Goal: Navigation & Orientation: Go to known website

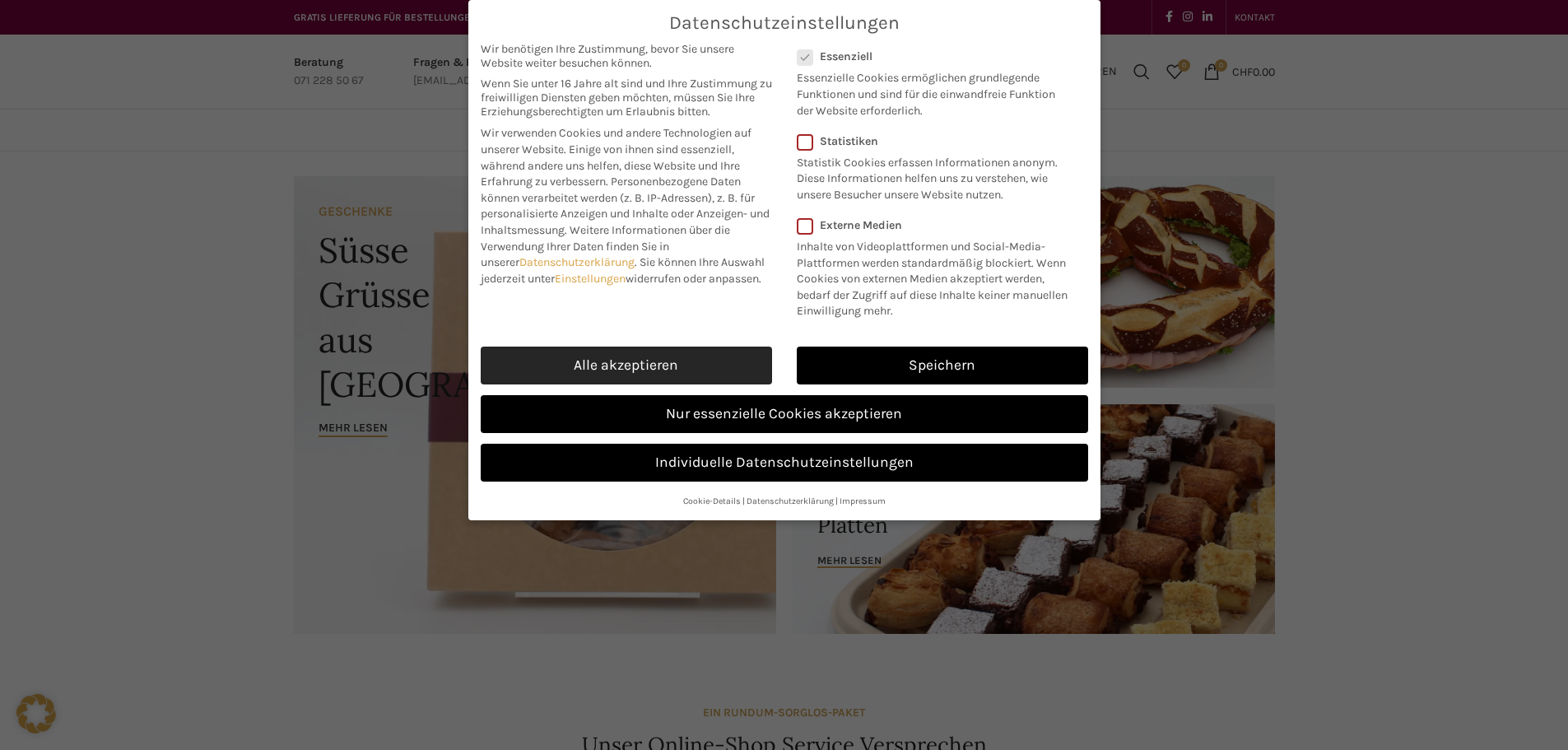
click at [659, 364] on link "Alle akzeptieren" at bounding box center [627, 365] width 291 height 38
checkbox input "true"
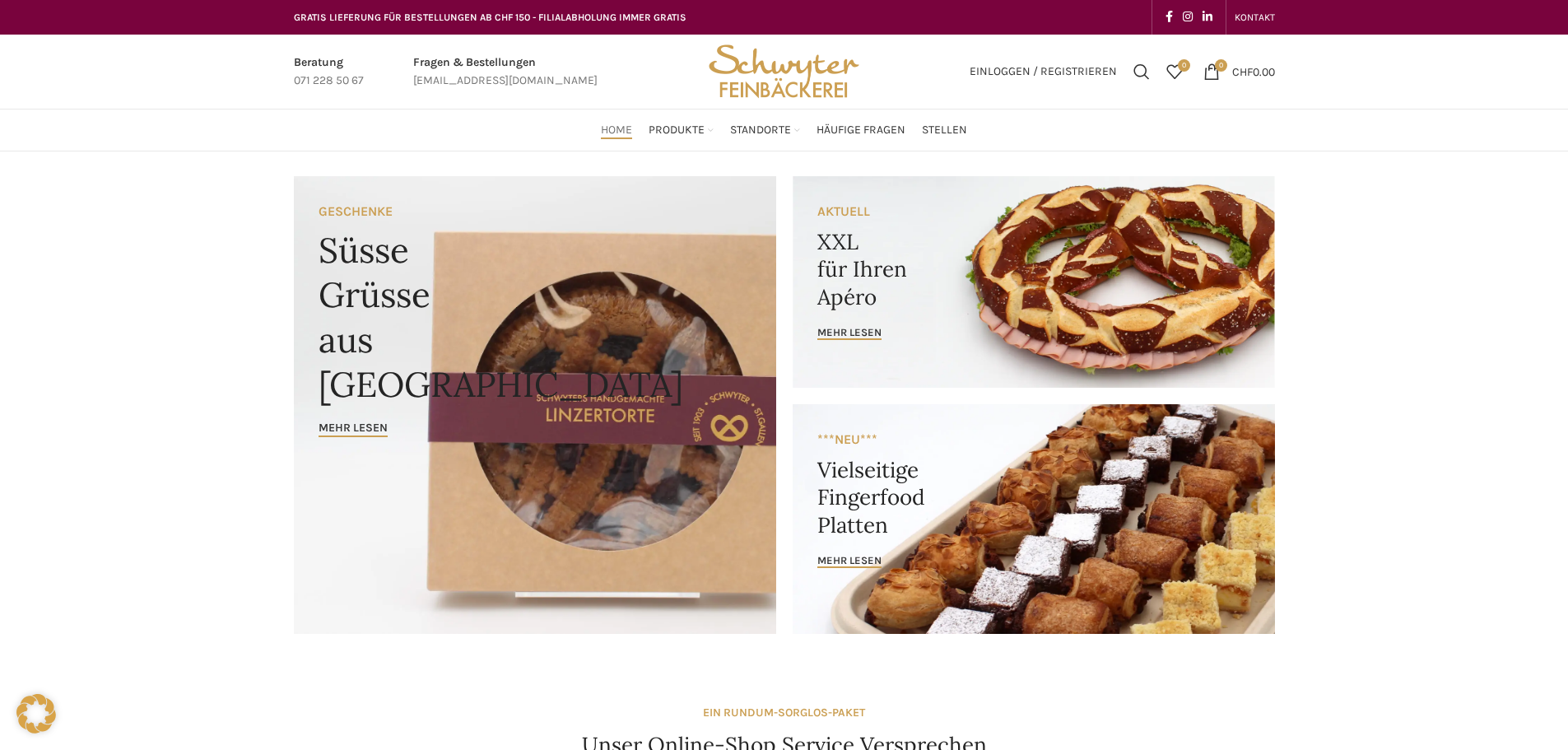
click at [621, 132] on span "Home" at bounding box center [617, 131] width 31 height 16
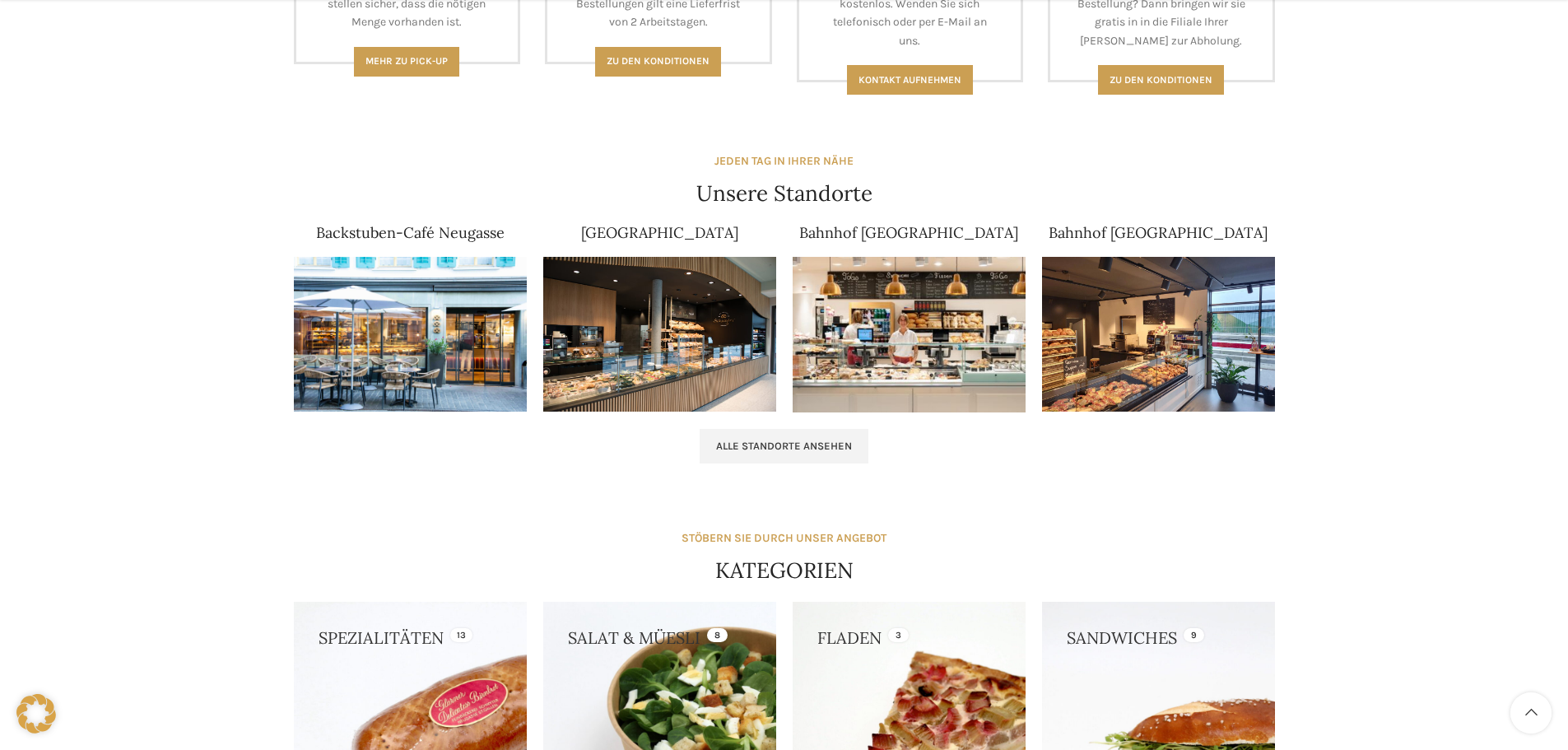
scroll to position [988, 0]
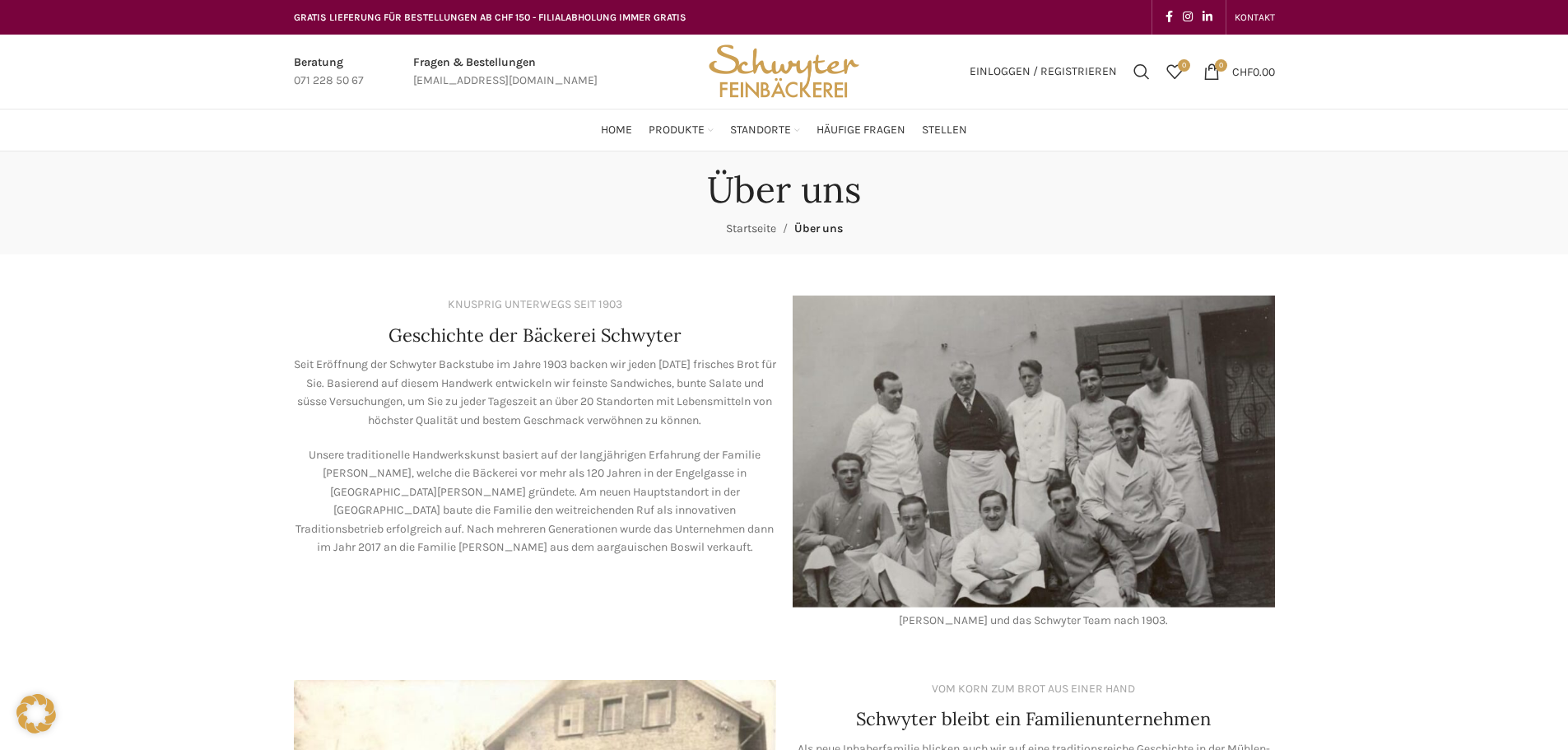
click at [750, 226] on link "Startseite" at bounding box center [751, 228] width 50 height 14
